Goal: Task Accomplishment & Management: Manage account settings

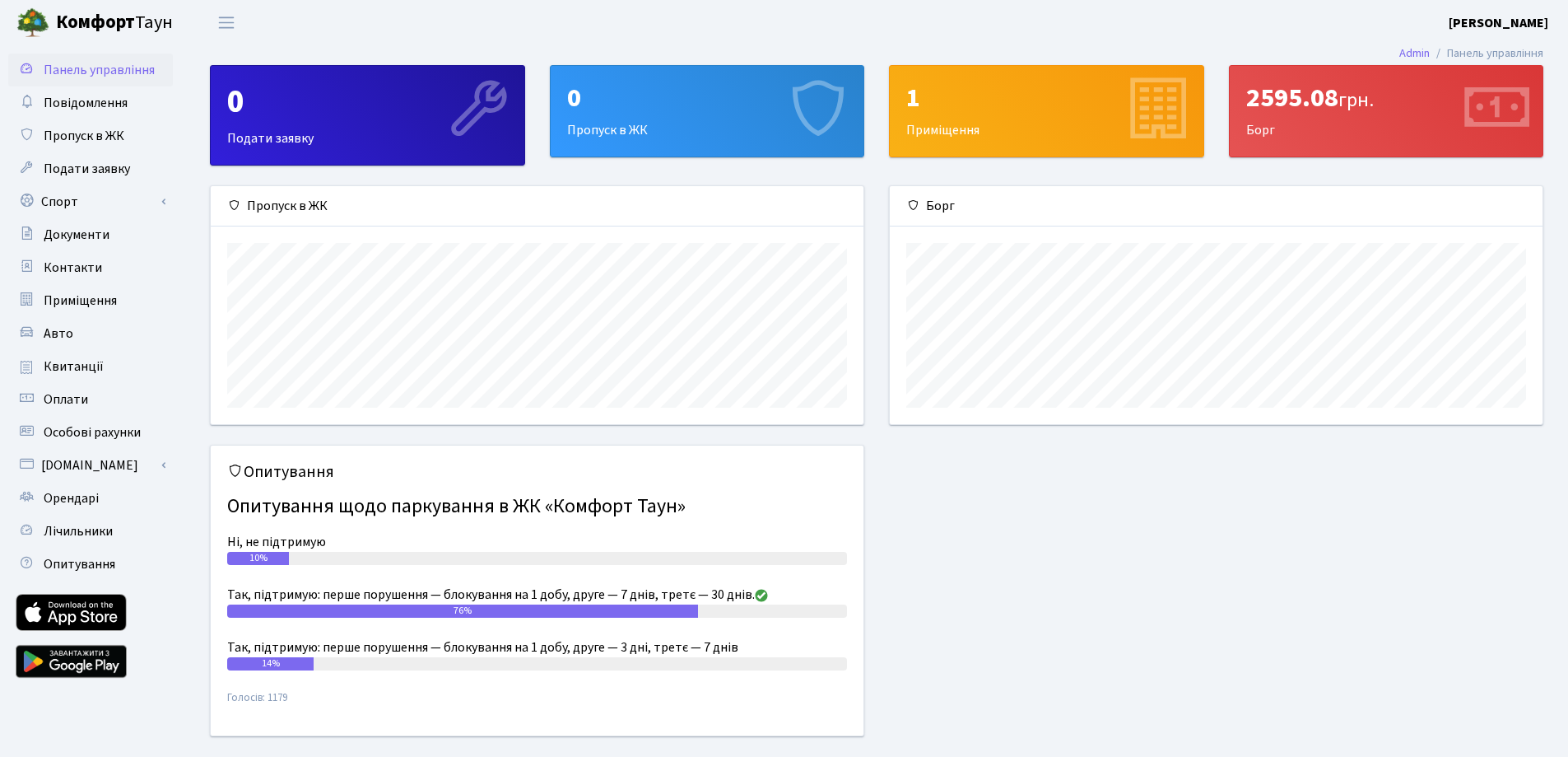
scroll to position [238, 653]
click at [109, 138] on span "Пропуск в ЖК" at bounding box center [84, 136] width 81 height 18
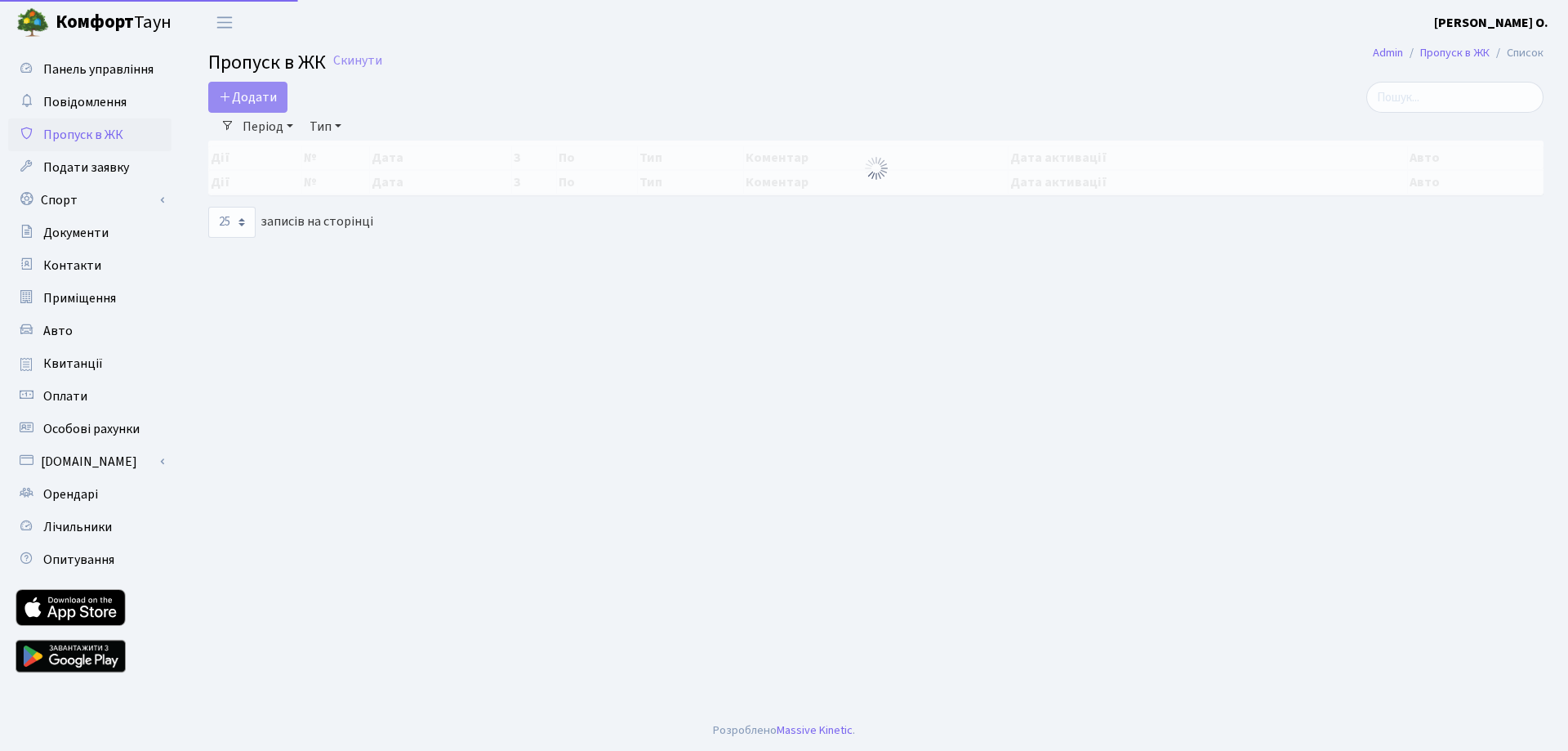
select select "25"
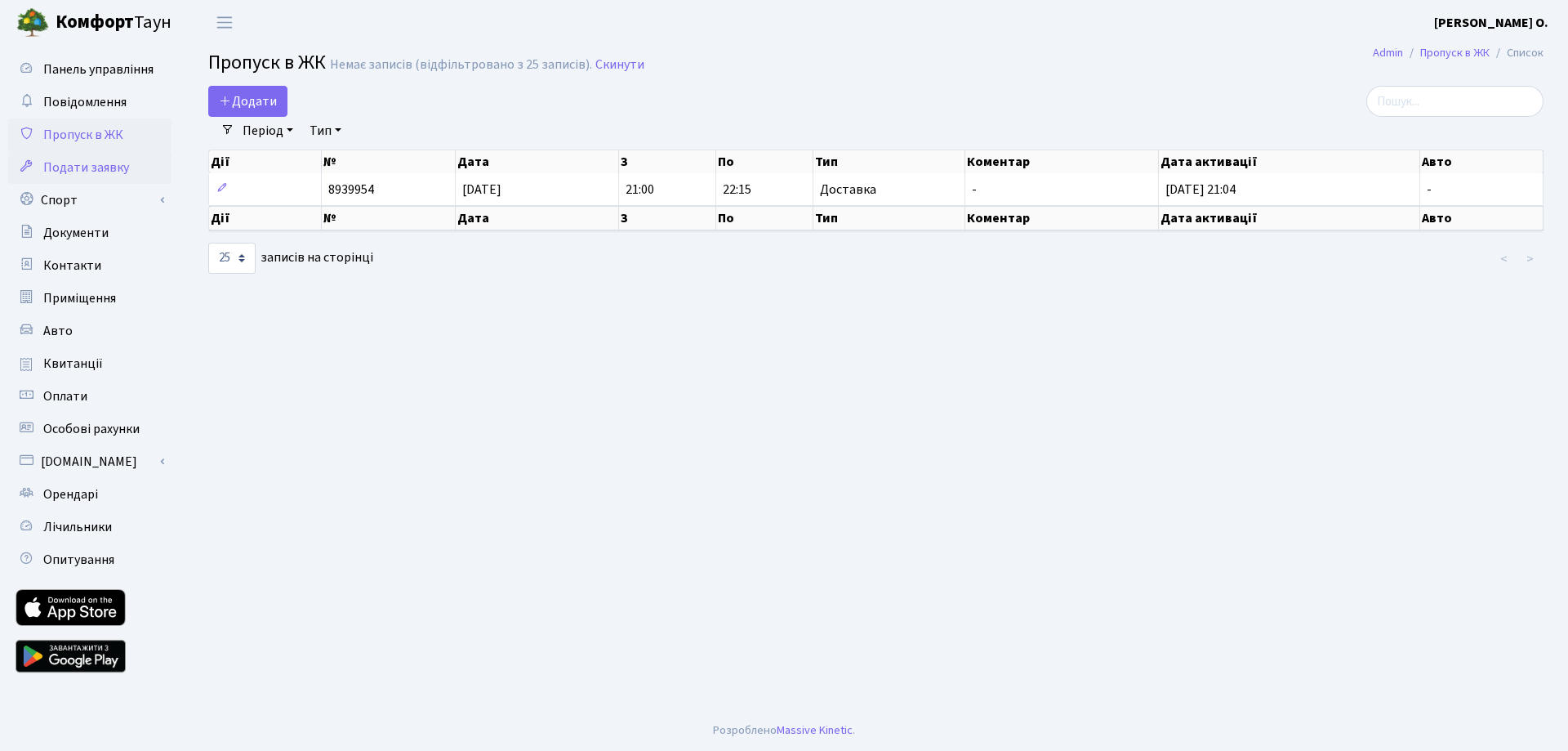
click at [98, 162] on span "Подати заявку" at bounding box center [86, 168] width 86 height 18
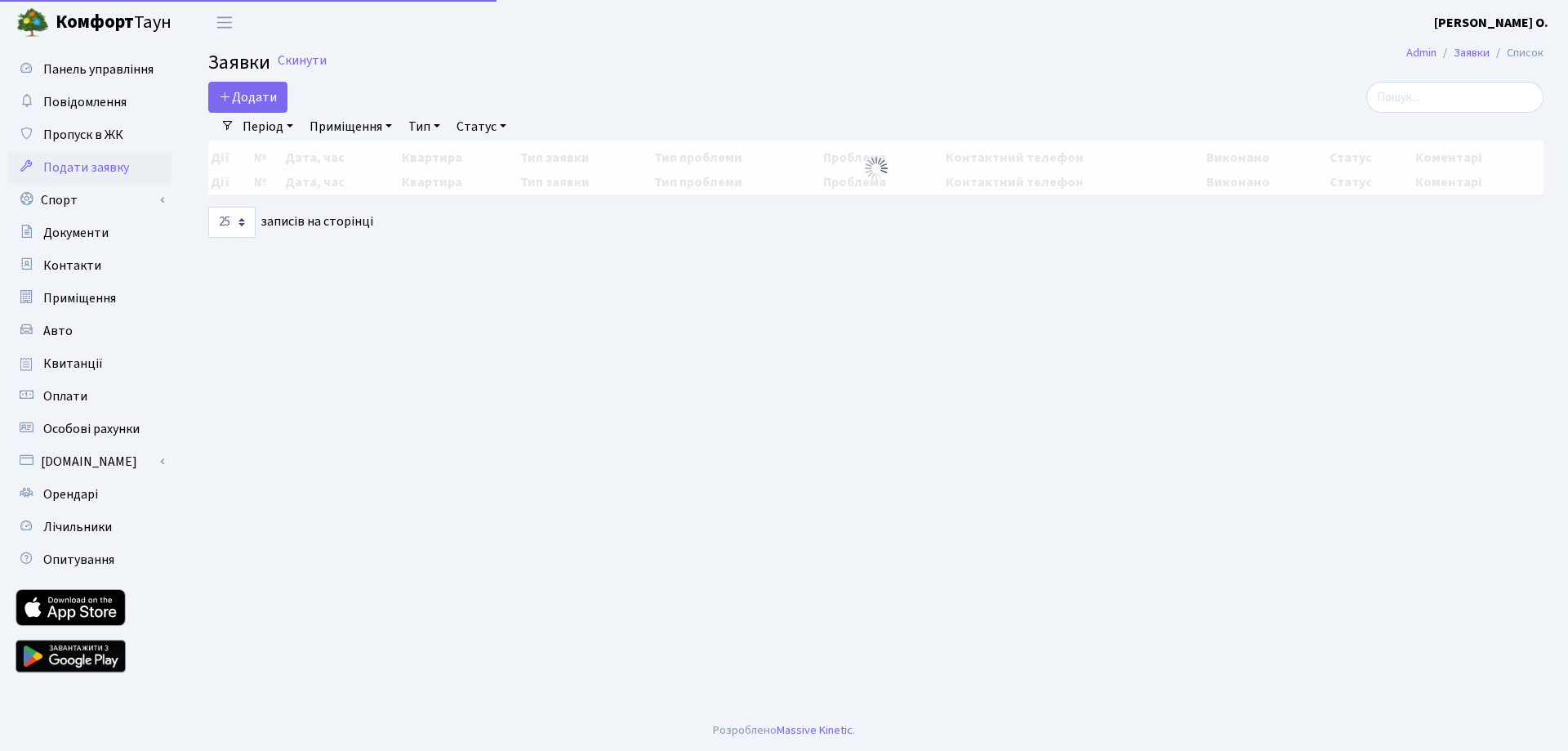
select select "25"
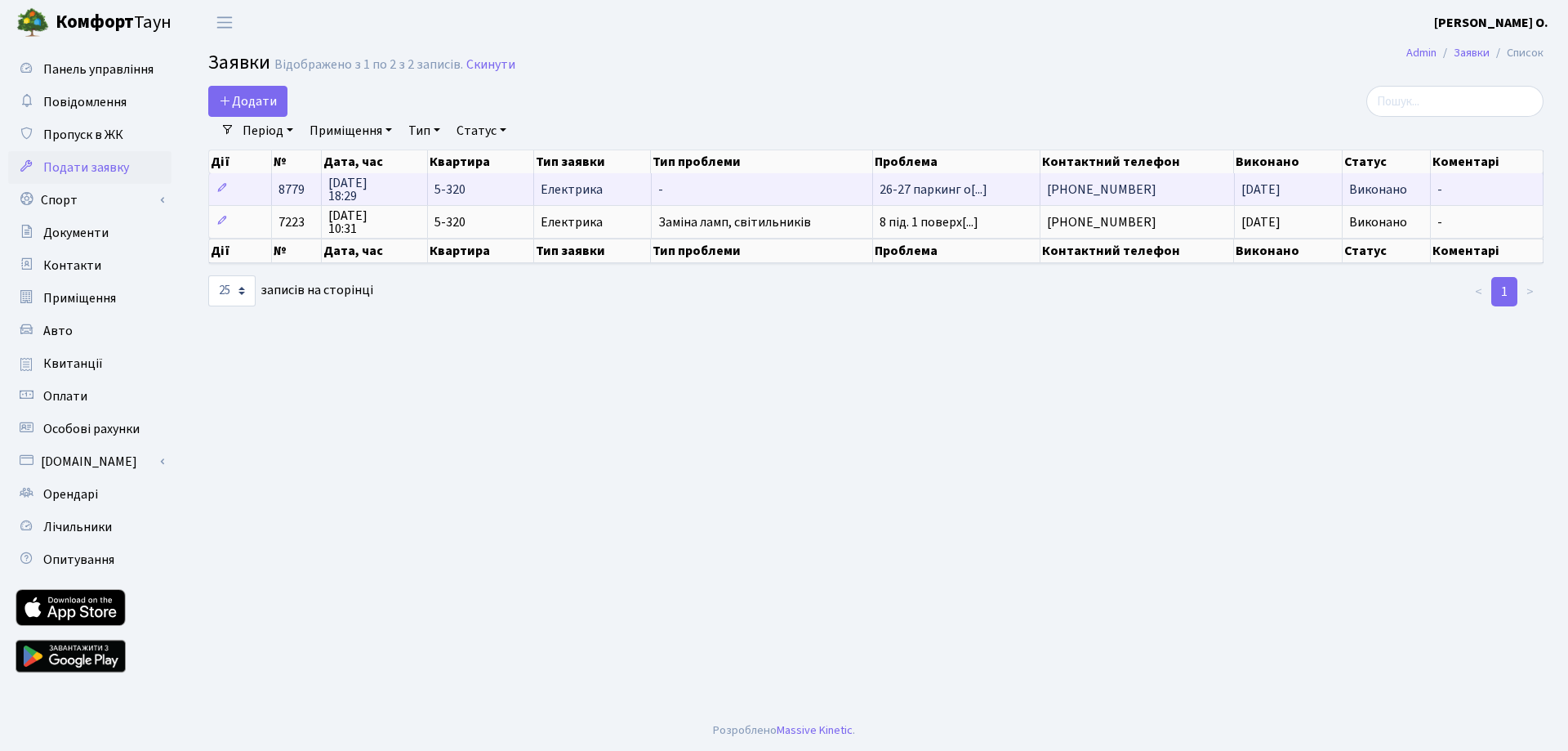
click at [343, 186] on span "[DATE] 18:29" at bounding box center [374, 189] width 92 height 26
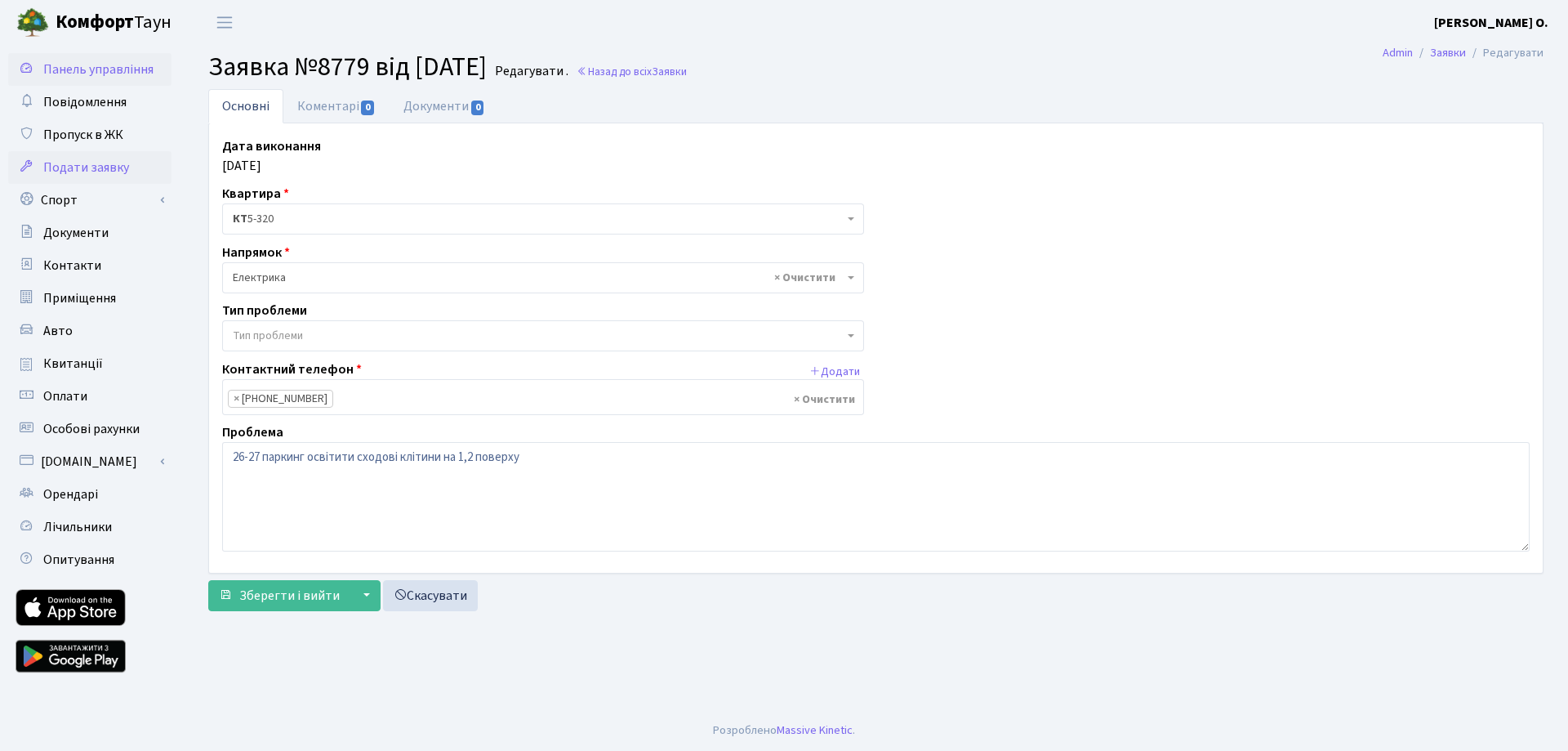
click at [89, 70] on span "Панель управління" at bounding box center [98, 69] width 110 height 18
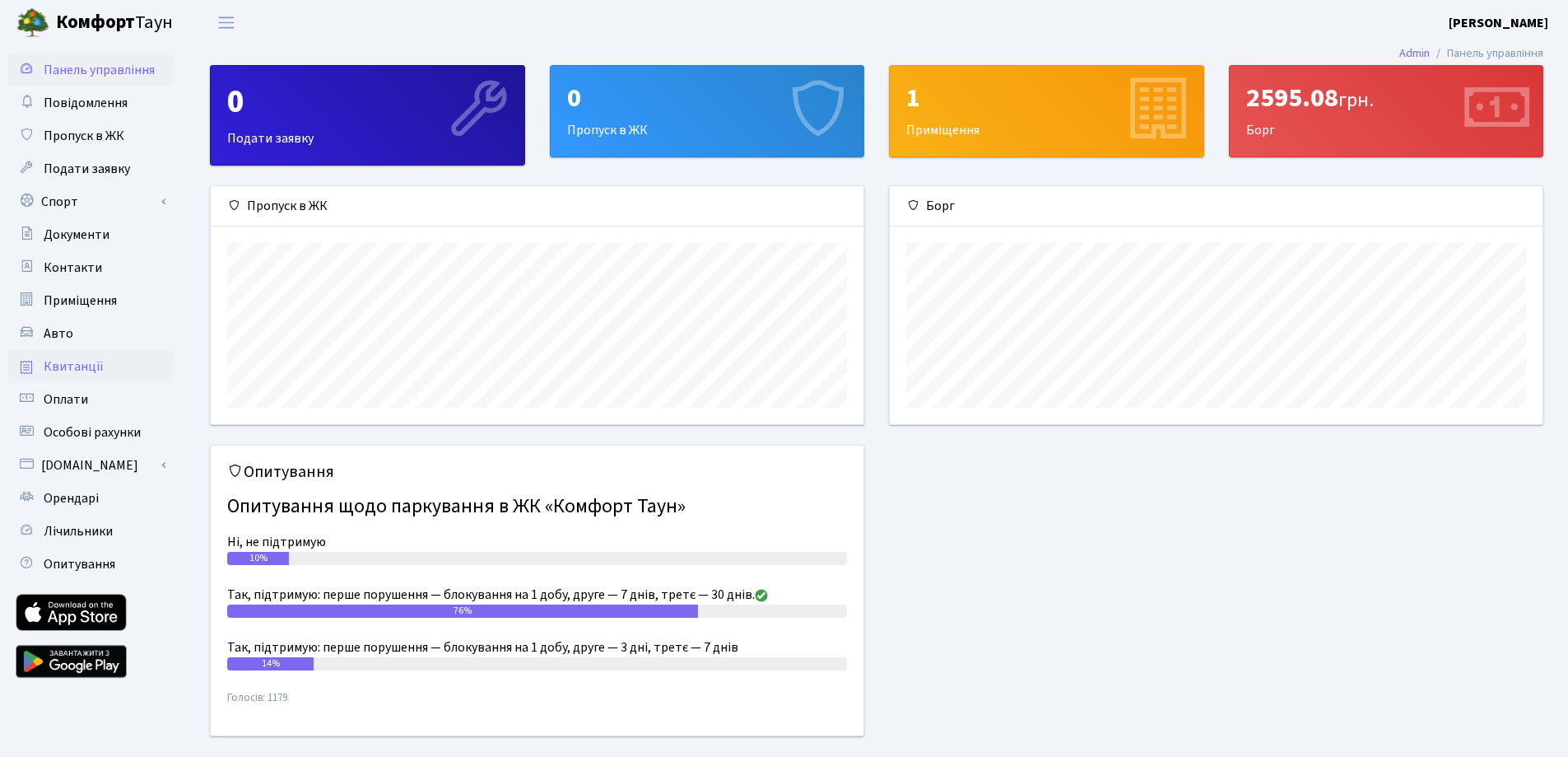
scroll to position [238, 653]
click at [93, 361] on span "Квитанції" at bounding box center [73, 366] width 60 height 18
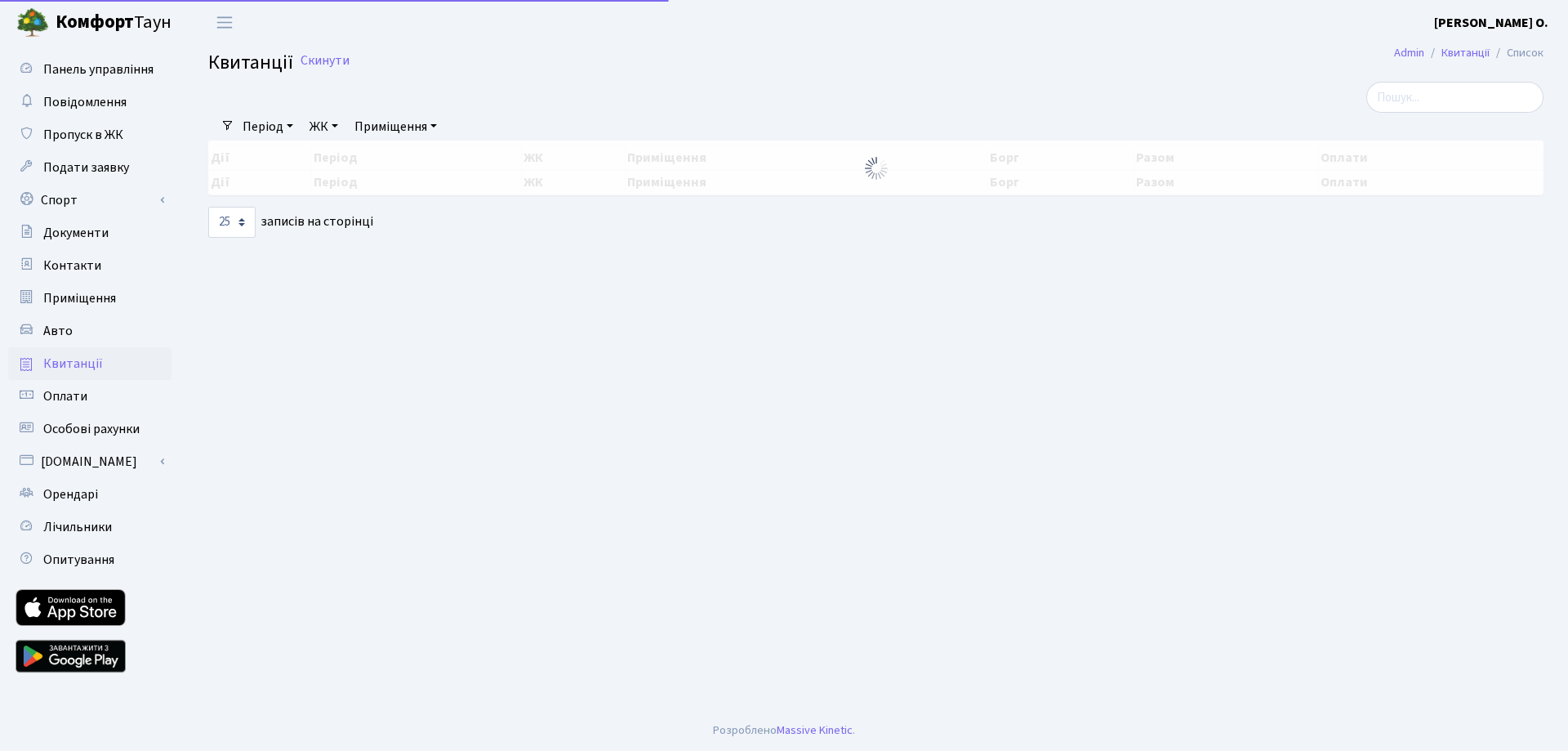
select select "25"
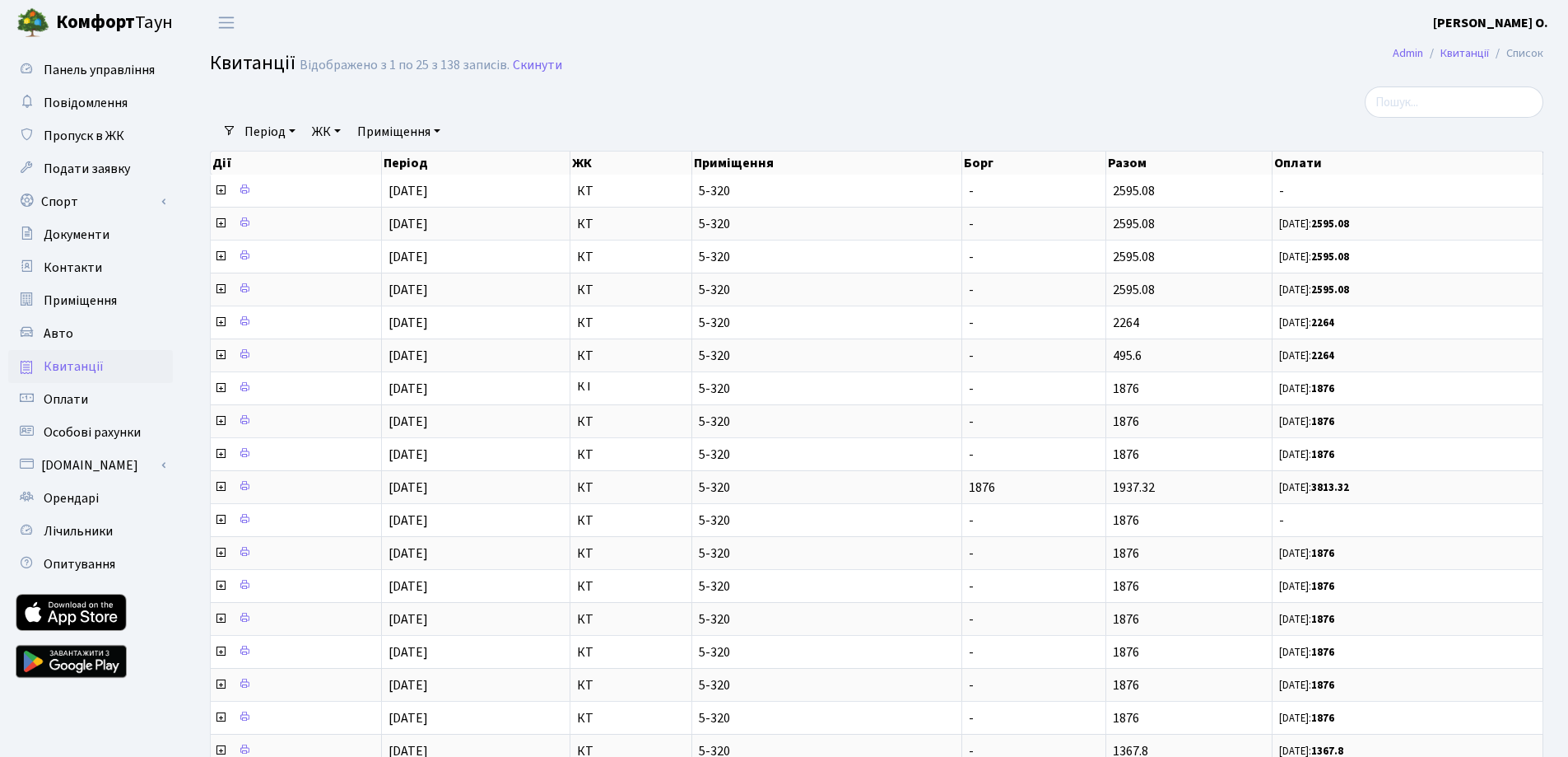
click at [1514, 23] on b "[PERSON_NAME]" at bounding box center [1490, 23] width 115 height 18
click at [1445, 88] on link "Вийти" at bounding box center [1465, 90] width 164 height 26
